Goal: Navigation & Orientation: Find specific page/section

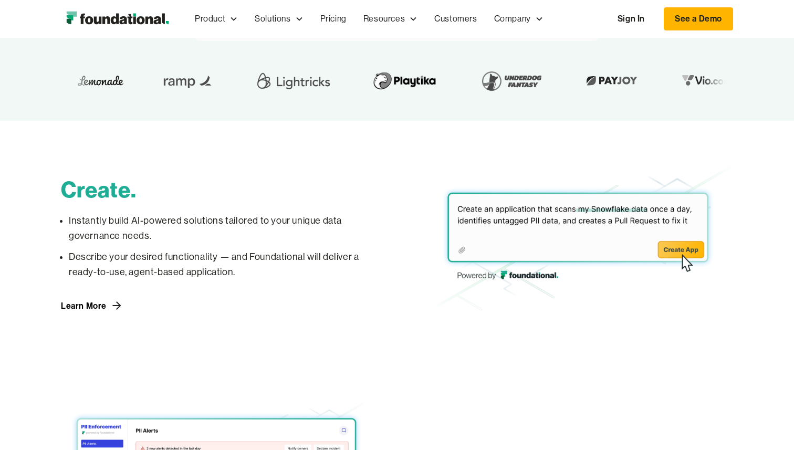
scroll to position [361, 0]
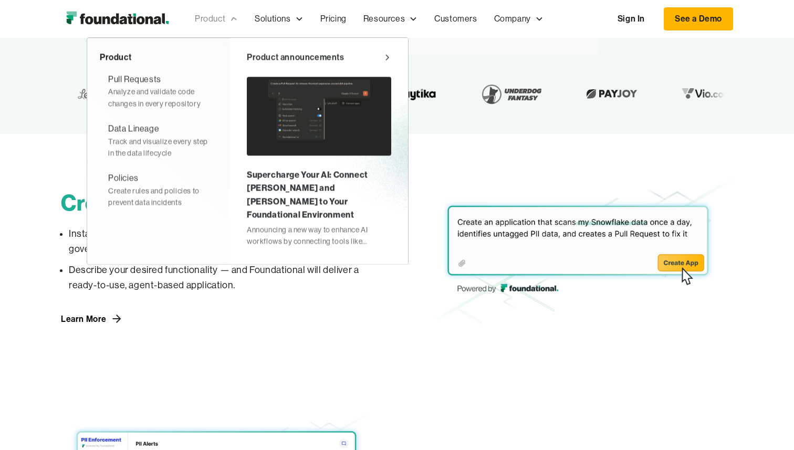
click at [223, 26] on div "Product" at bounding box center [216, 19] width 60 height 35
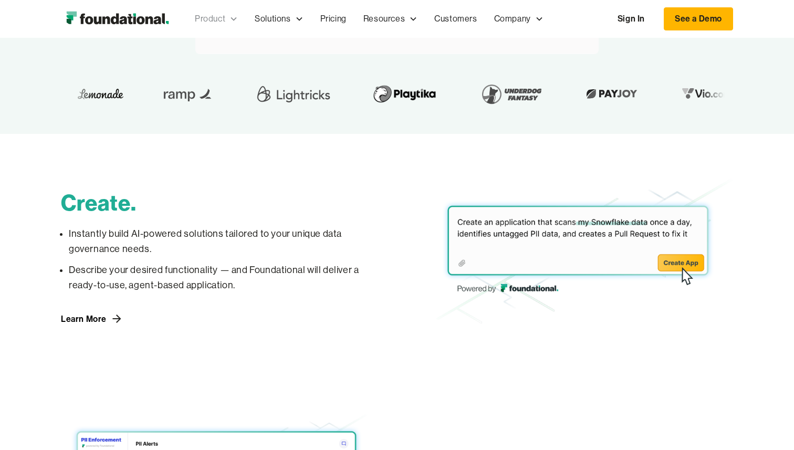
click at [223, 26] on div "Product" at bounding box center [216, 19] width 60 height 35
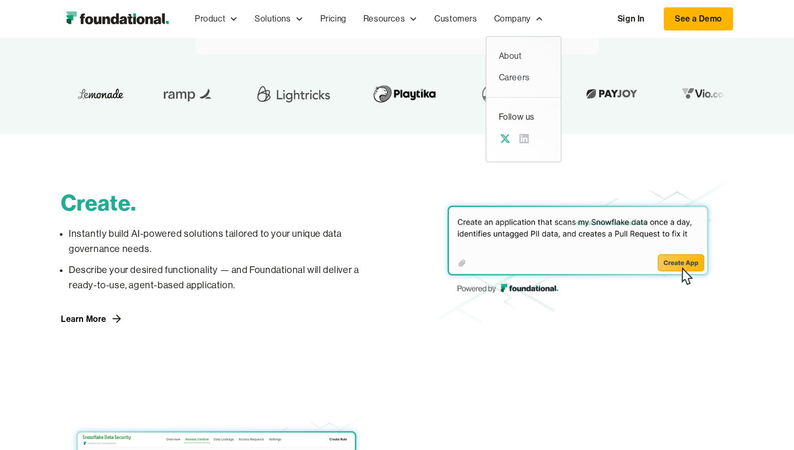
click at [502, 140] on icon at bounding box center [504, 138] width 9 height 8
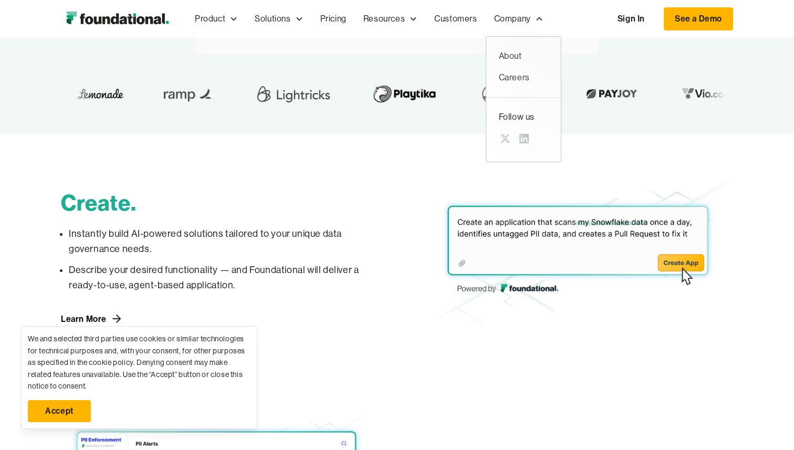
click at [601, 346] on div "Create. Instantly build AI-powered solutions tailored to your unique data gover…" at bounding box center [397, 252] width 672 height 236
click at [517, 56] on div "About" at bounding box center [523, 56] width 49 height 14
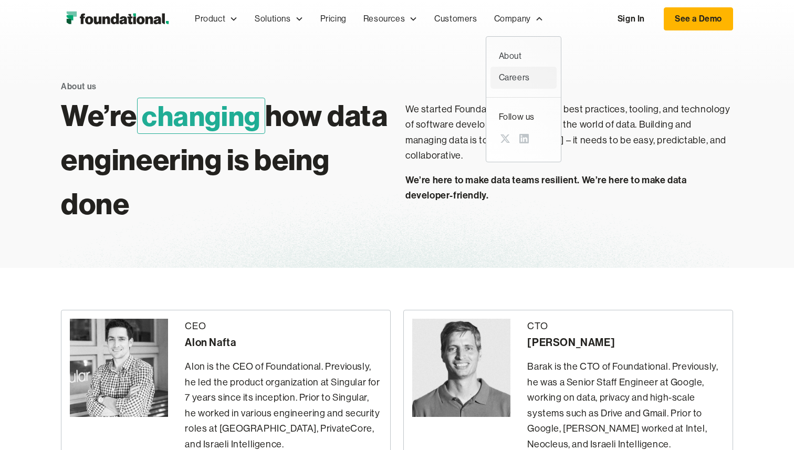
click at [513, 76] on div "Careers" at bounding box center [523, 78] width 49 height 14
